Goal: Task Accomplishment & Management: Manage account settings

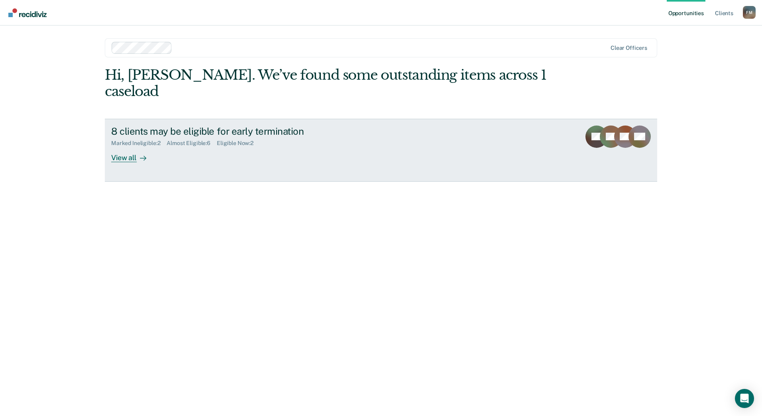
click at [137, 147] on link "8 clients may be eligible for early termination Marked Ineligible : 2 Almost El…" at bounding box center [381, 150] width 552 height 63
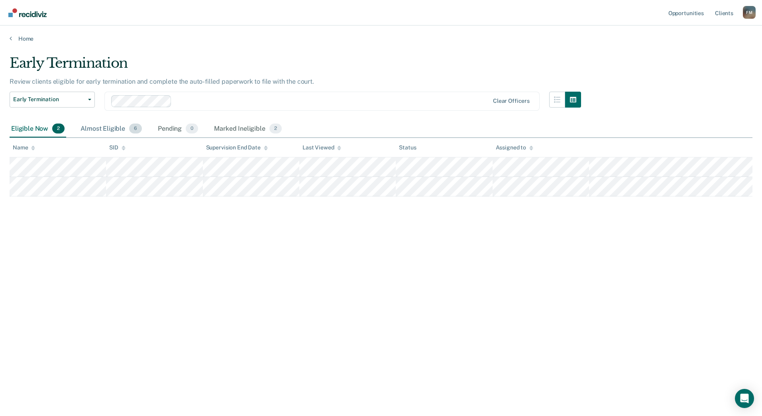
click at [112, 126] on div "Almost Eligible 6" at bounding box center [111, 129] width 65 height 18
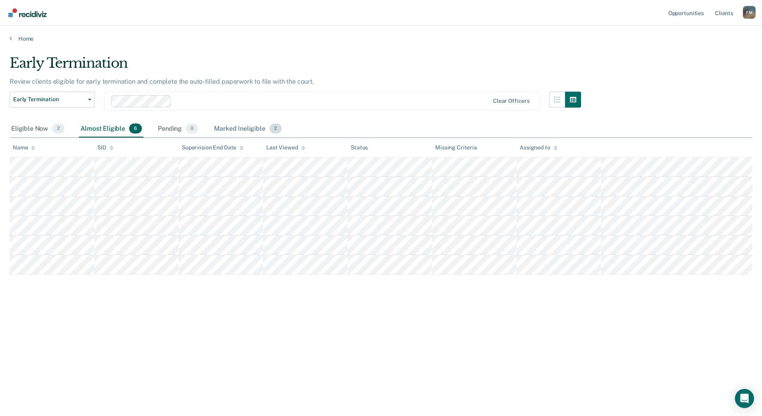
click at [243, 133] on div "Marked Ineligible 2" at bounding box center [247, 129] width 71 height 18
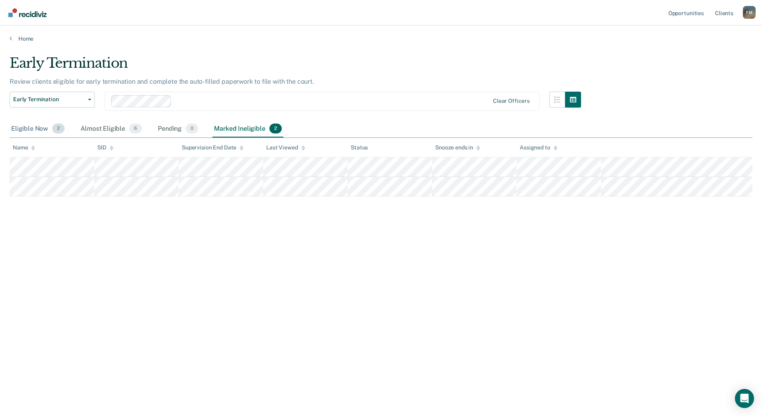
click at [29, 126] on div "Eligible Now 2" at bounding box center [38, 129] width 57 height 18
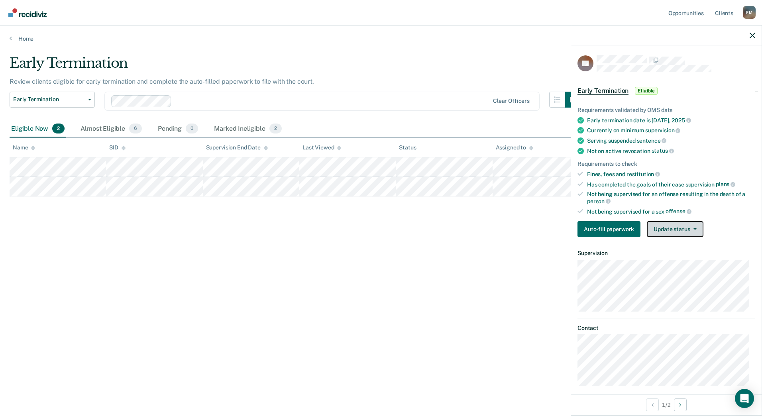
click at [673, 228] on button "Update status" at bounding box center [675, 229] width 56 height 16
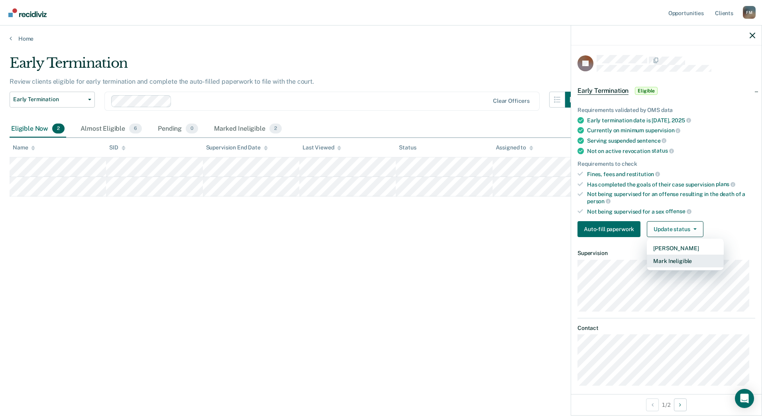
click at [669, 260] on button "Mark Ineligible" at bounding box center [685, 261] width 77 height 13
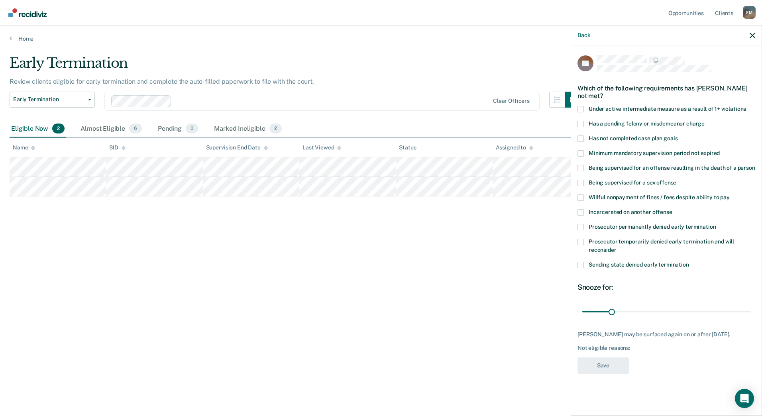
click at [581, 240] on span at bounding box center [580, 242] width 6 height 6
click at [617, 247] on input "Prosecutor temporarily denied early termination and will reconsider" at bounding box center [617, 247] width 0 height 0
drag, startPoint x: 613, startPoint y: 310, endPoint x: 674, endPoint y: 314, distance: 61.5
type input "99"
click at [674, 314] on input "range" at bounding box center [666, 311] width 168 height 14
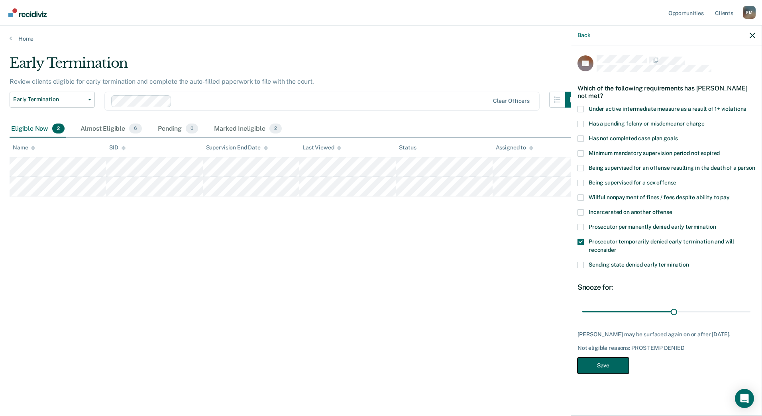
click at [609, 367] on button "Save" at bounding box center [602, 365] width 51 height 16
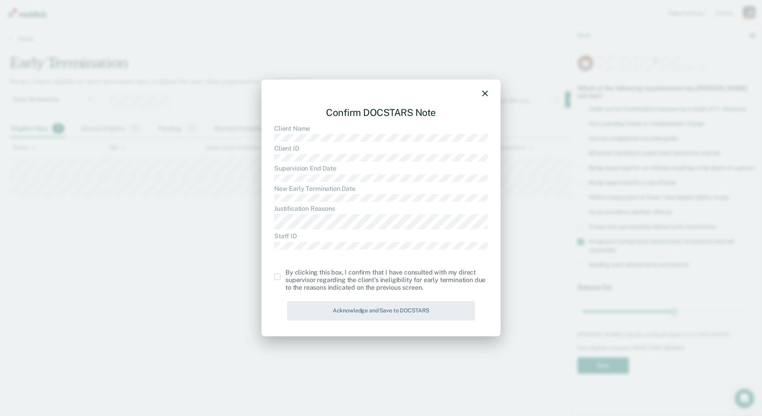
click at [275, 275] on span at bounding box center [277, 277] width 6 height 6
click at [285, 274] on input "checkbox" at bounding box center [285, 274] width 0 height 0
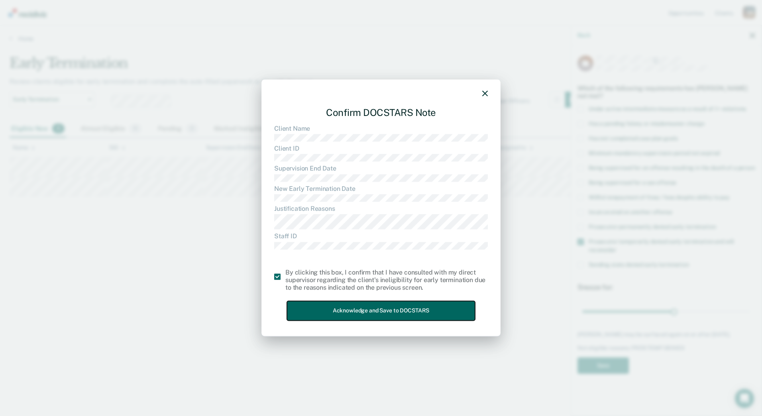
click at [348, 305] on button "Acknowledge and Save to DOCSTARS" at bounding box center [381, 311] width 188 height 20
